Goal: Transaction & Acquisition: Purchase product/service

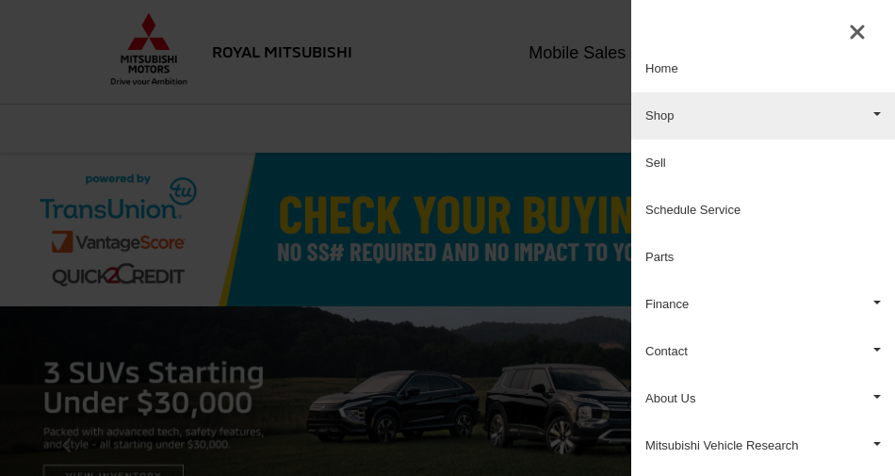
click at [720, 126] on link "Shop" at bounding box center [763, 115] width 264 height 47
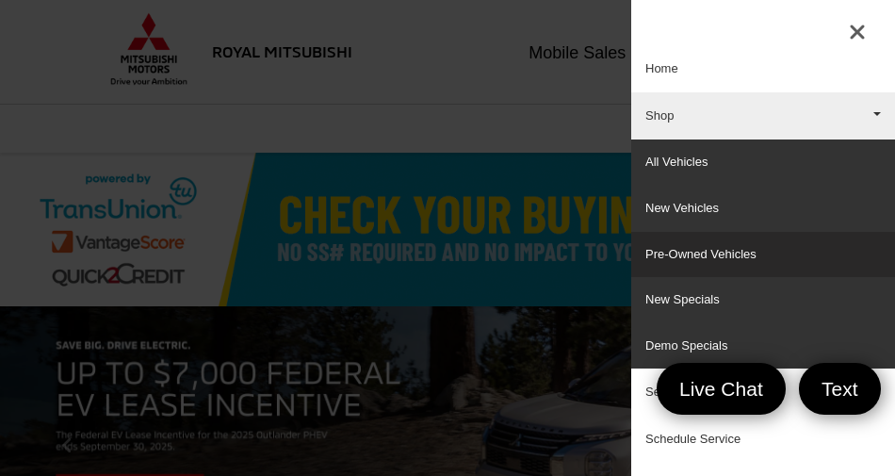
click at [692, 244] on link "Pre-Owned Vehicles" at bounding box center [763, 255] width 264 height 46
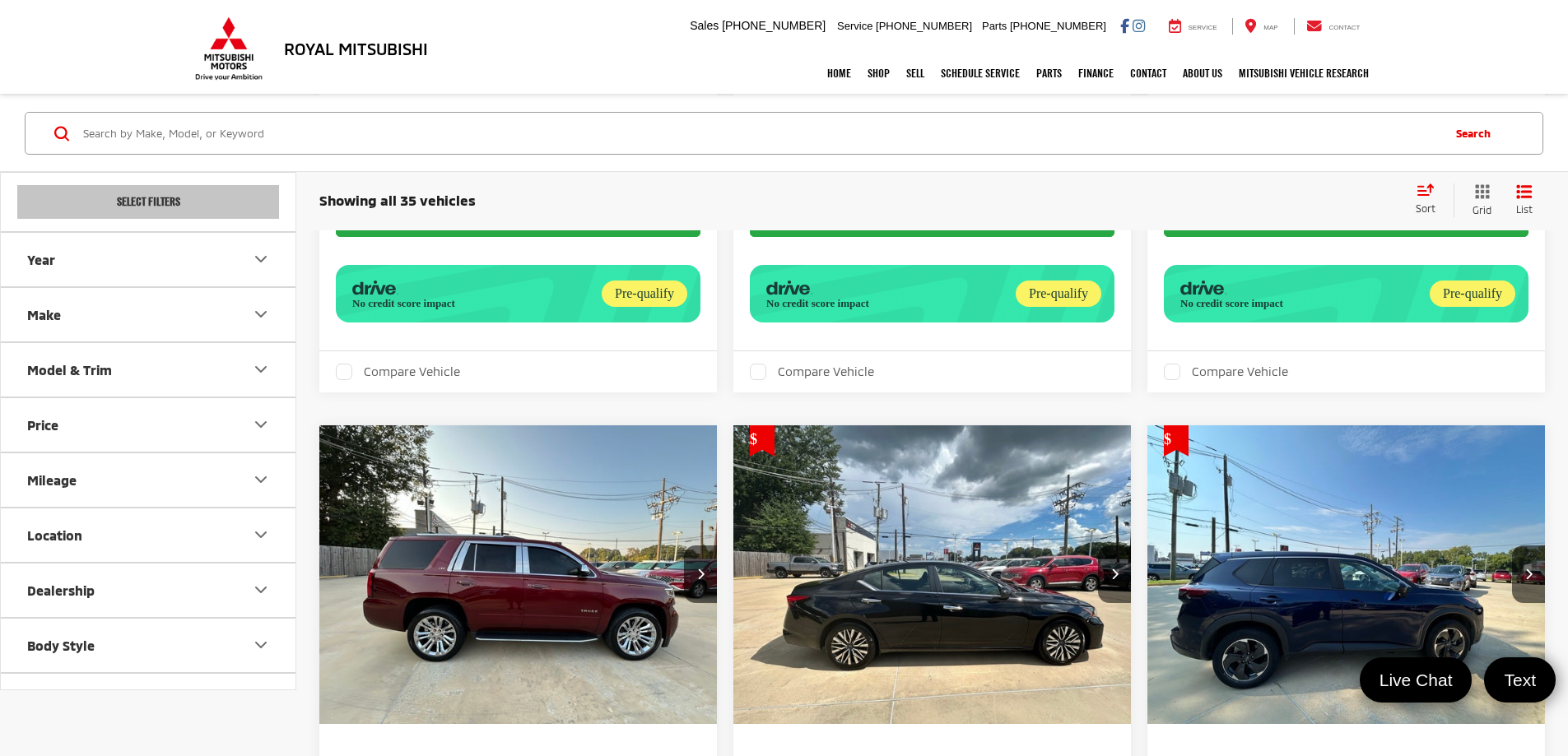
scroll to position [4750, 0]
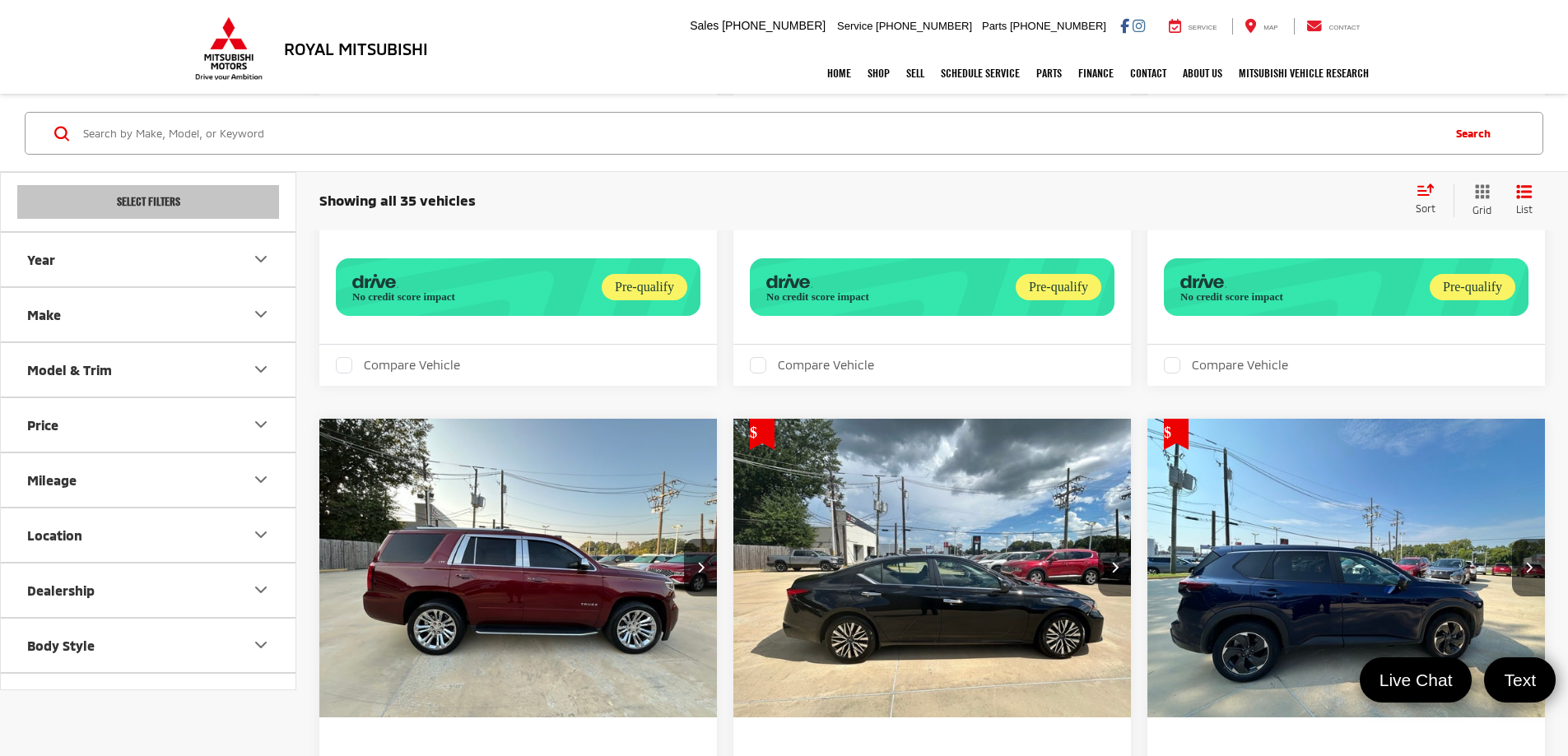
drag, startPoint x: 1334, startPoint y: 427, endPoint x: 1139, endPoint y: 447, distance: 196.0
